Goal: Entertainment & Leisure: Consume media (video, audio)

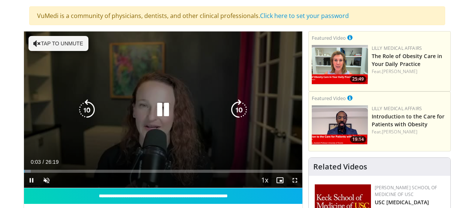
scroll to position [51, 0]
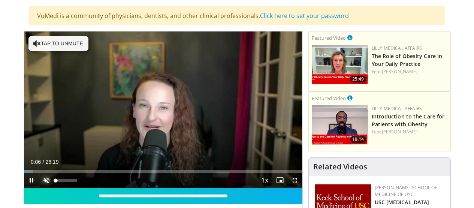
click at [39, 188] on span "Video Player" at bounding box center [46, 180] width 15 height 15
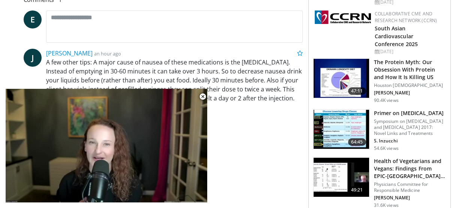
scroll to position [365, 0]
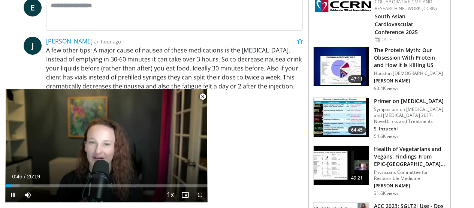
click at [197, 99] on span "Video Player" at bounding box center [202, 96] width 15 height 15
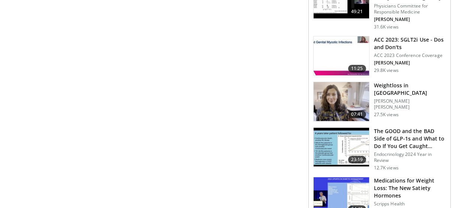
scroll to position [538, 0]
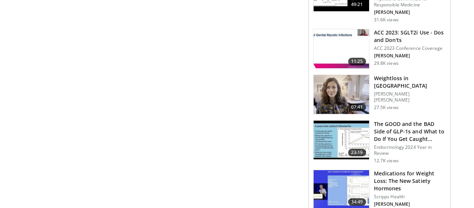
click at [355, 170] on img at bounding box center [341, 189] width 55 height 39
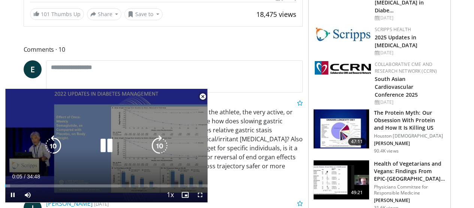
scroll to position [309, 0]
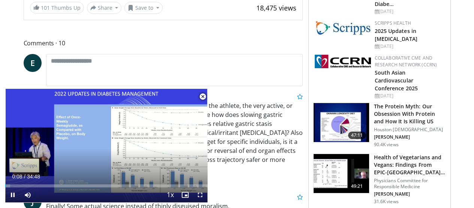
click at [201, 96] on span "Video Player" at bounding box center [202, 96] width 15 height 15
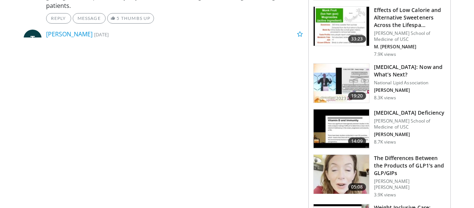
scroll to position [1137, 0]
